Goal: Communication & Community: Answer question/provide support

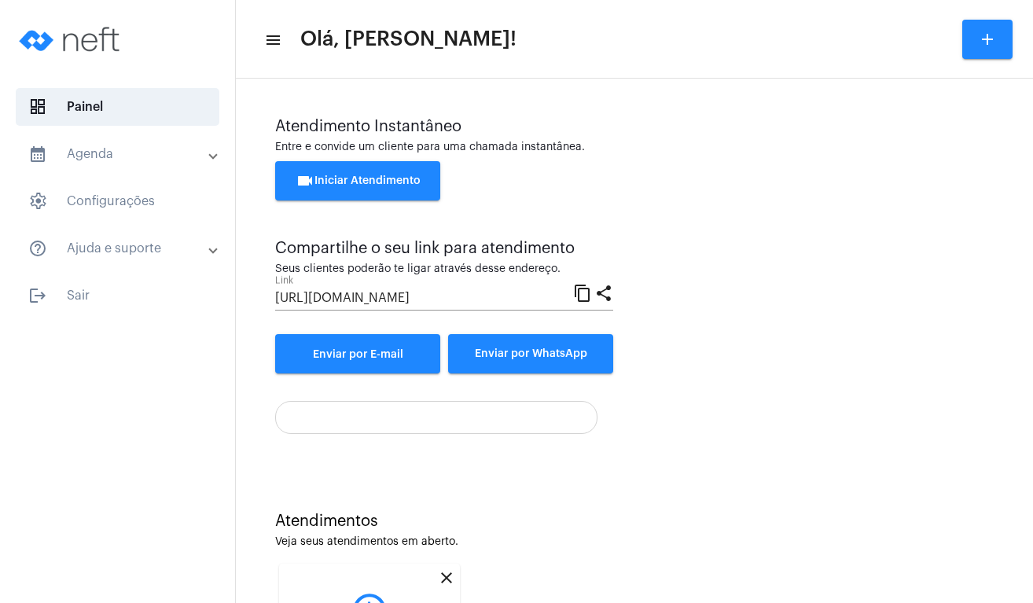
click at [371, 178] on span "videocam Iniciar Atendimento" at bounding box center [358, 180] width 125 height 11
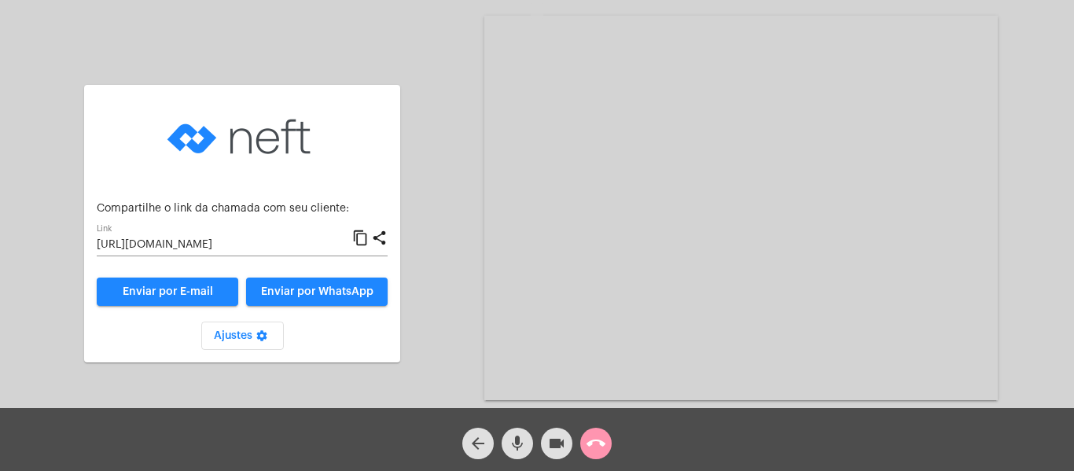
click at [361, 237] on mat-icon "content_copy" at bounding box center [360, 238] width 17 height 19
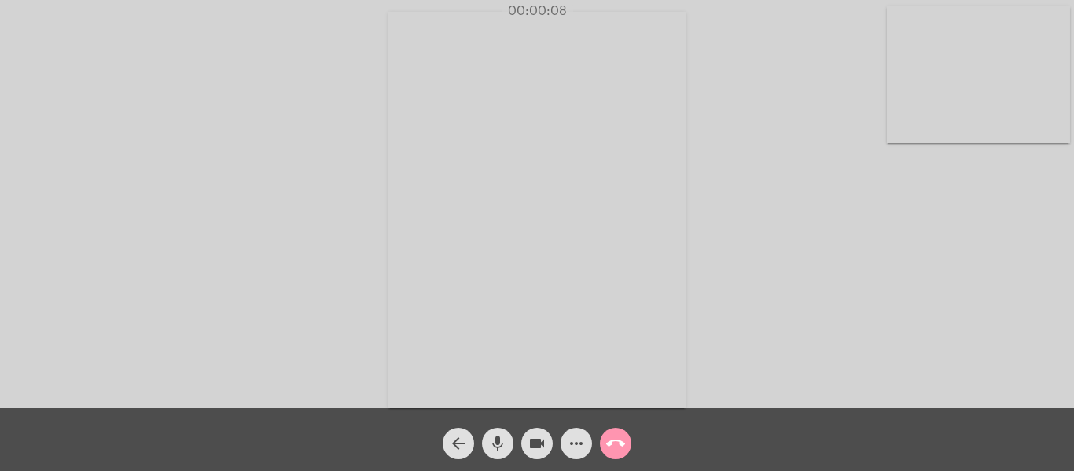
click at [931, 27] on video at bounding box center [978, 74] width 183 height 137
click at [799, 65] on video at bounding box center [688, 208] width 528 height 396
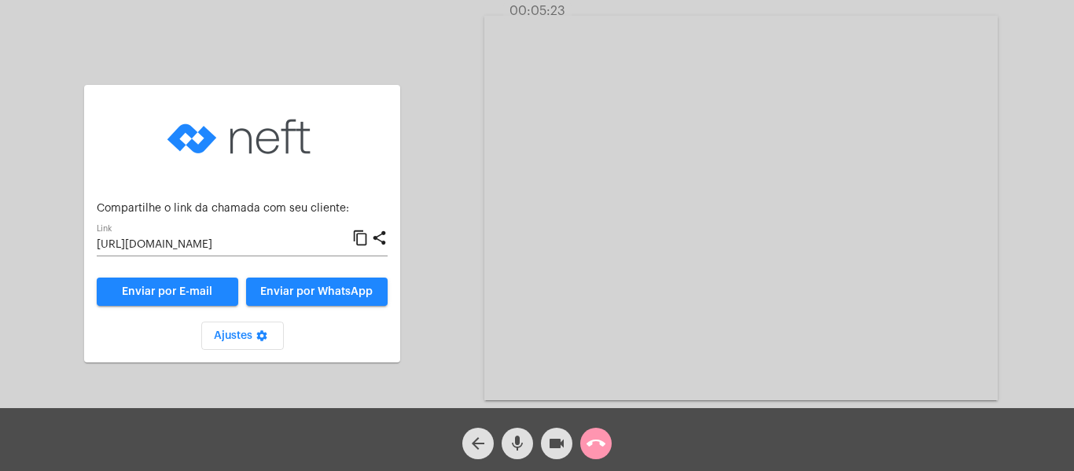
click at [556, 444] on mat-icon "videocam" at bounding box center [556, 443] width 19 height 19
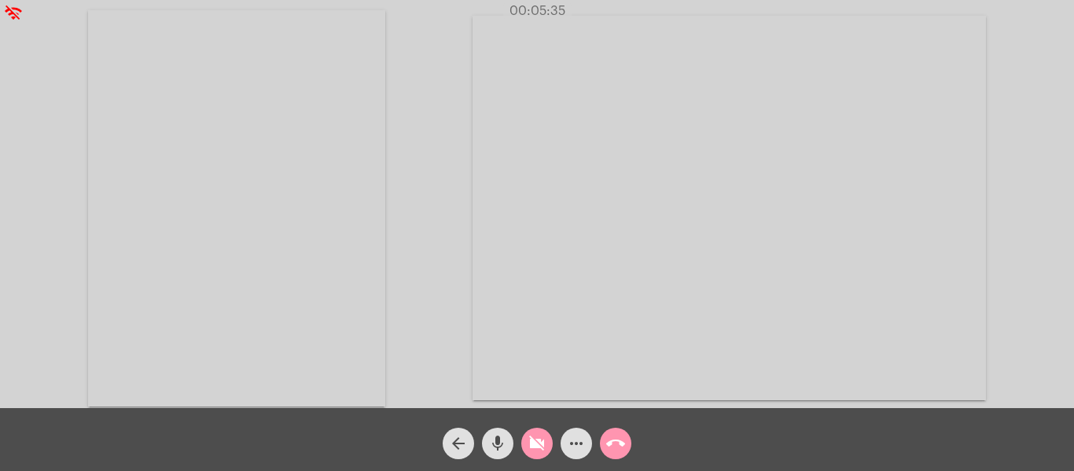
click at [538, 446] on mat-icon "videocam_off" at bounding box center [536, 443] width 19 height 19
click at [540, 439] on mat-icon "videocam" at bounding box center [536, 443] width 19 height 19
click at [541, 444] on mat-icon "videocam_off" at bounding box center [536, 443] width 19 height 19
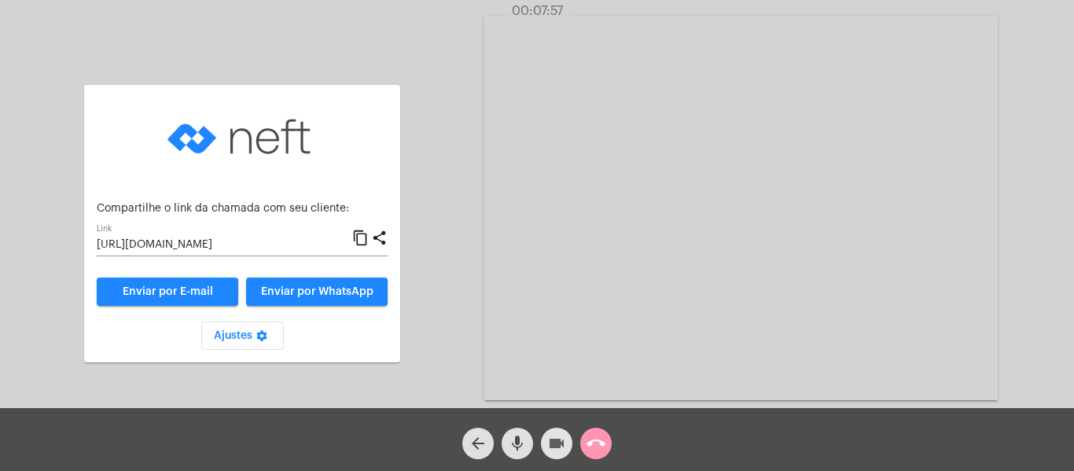
click at [562, 433] on span "videocam" at bounding box center [556, 443] width 19 height 31
click at [597, 440] on mat-icon "call_end" at bounding box center [595, 443] width 19 height 19
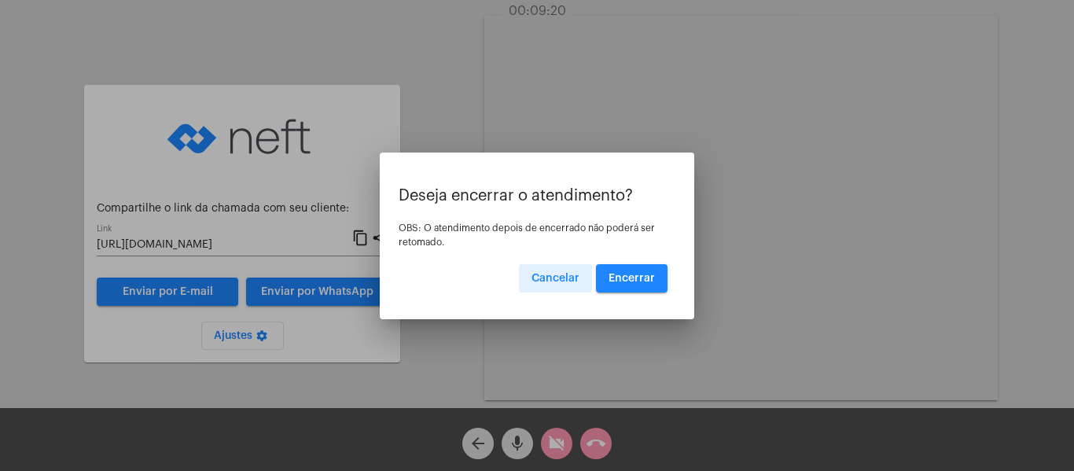
click at [617, 278] on span "Encerrar" at bounding box center [631, 278] width 46 height 11
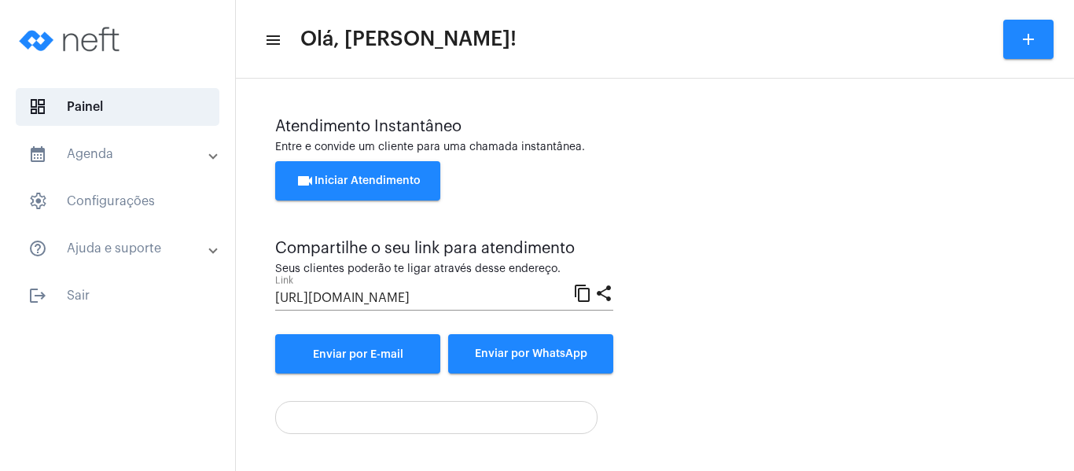
click at [407, 180] on span "videocam Iniciar Atendimento" at bounding box center [358, 180] width 125 height 11
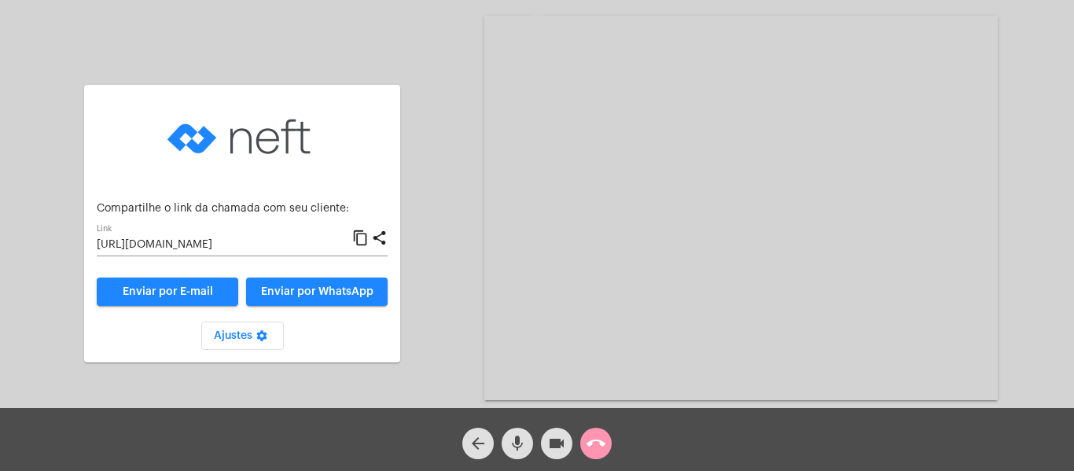
click at [366, 243] on mat-icon "content_copy" at bounding box center [360, 238] width 17 height 19
click at [594, 443] on mat-icon "call_end" at bounding box center [595, 443] width 19 height 19
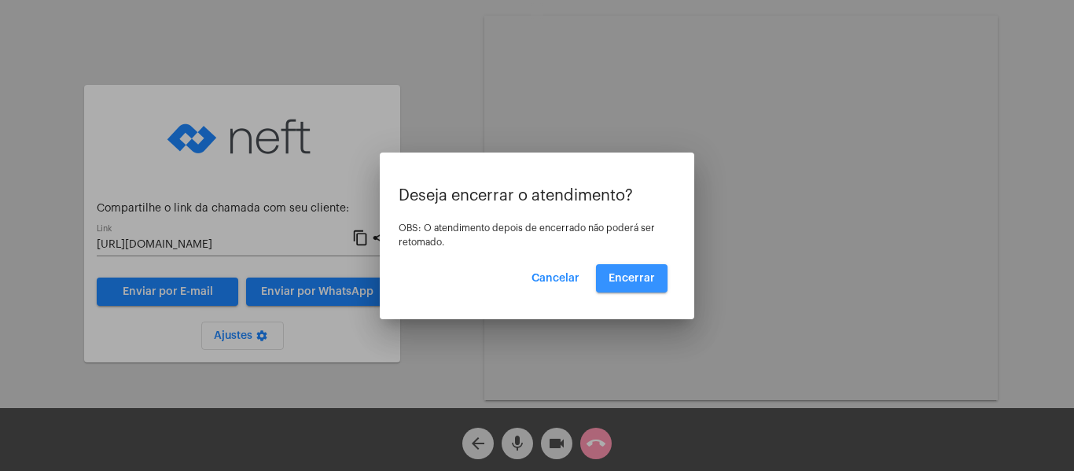
click at [612, 284] on button "Encerrar" at bounding box center [632, 278] width 72 height 28
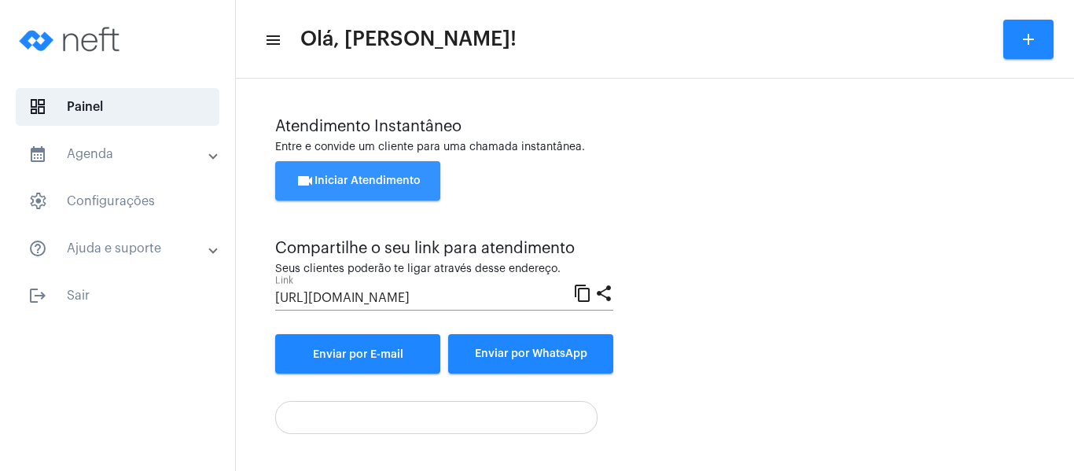
click at [364, 175] on span "videocam Iniciar Atendimento" at bounding box center [358, 180] width 125 height 11
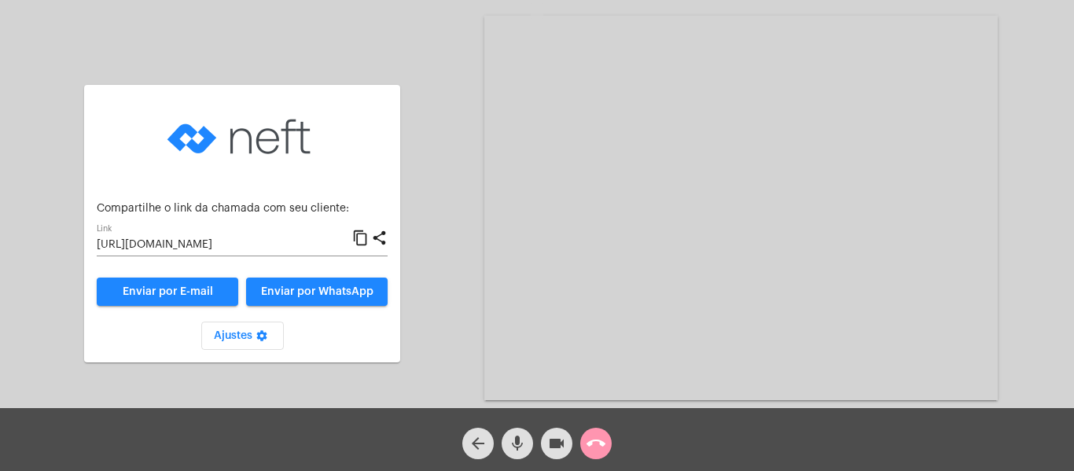
click at [453, 239] on div "Aguardando cliente acessar a chamada Ajustes settings Compartilhe o link da cha…" at bounding box center [537, 206] width 1071 height 408
drag, startPoint x: 358, startPoint y: 234, endPoint x: 367, endPoint y: 240, distance: 10.2
click at [367, 240] on mat-icon "content_copy" at bounding box center [360, 238] width 17 height 19
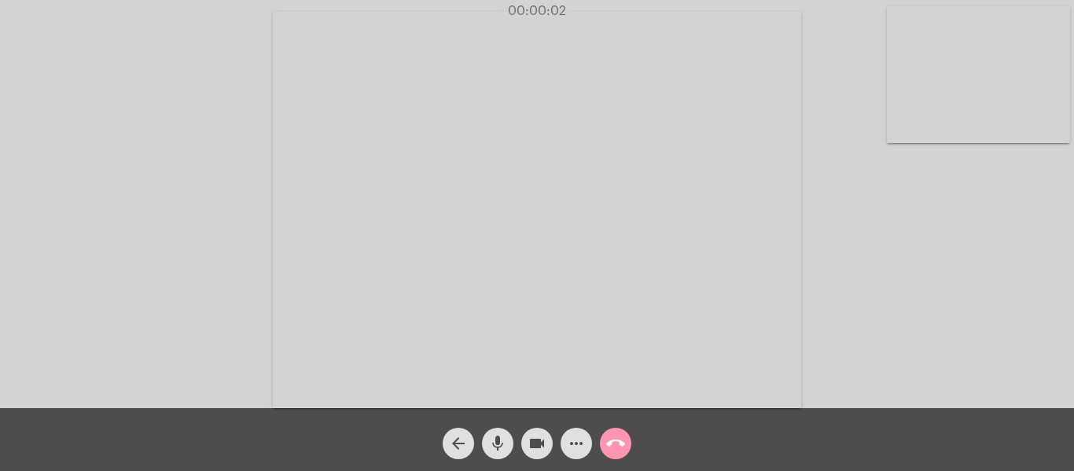
click at [911, 42] on video at bounding box center [978, 74] width 183 height 137
click at [672, 85] on video at bounding box center [688, 208] width 528 height 396
click at [616, 440] on mat-icon "call_end" at bounding box center [615, 443] width 19 height 19
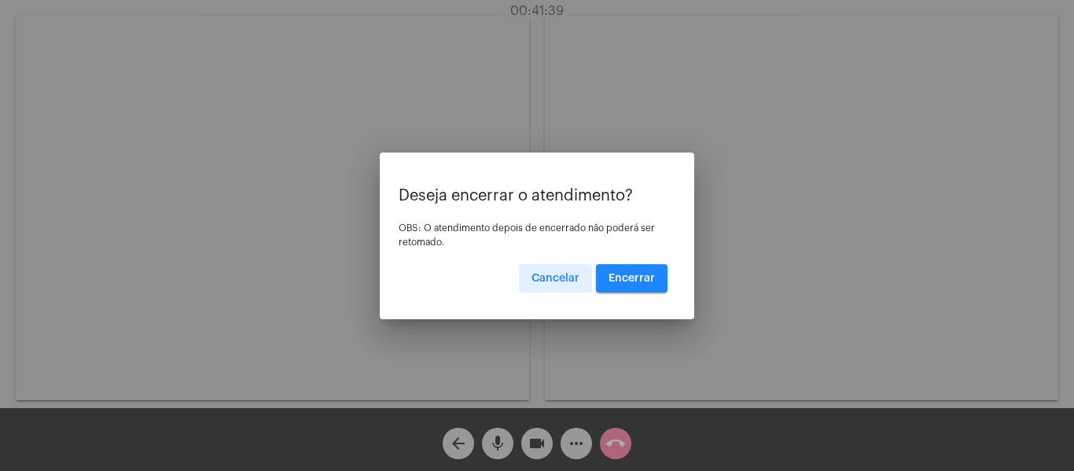
click at [621, 274] on span "Encerrar" at bounding box center [631, 278] width 46 height 11
